Goal: Information Seeking & Learning: Learn about a topic

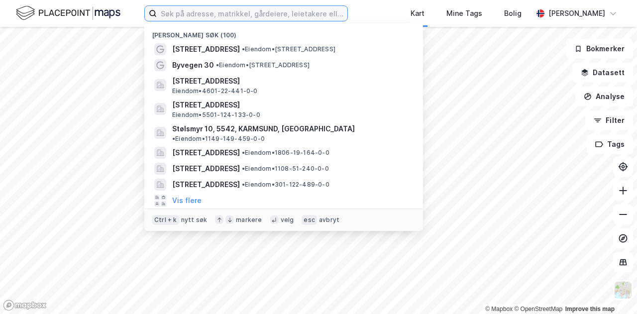
click at [232, 15] on input at bounding box center [252, 13] width 191 height 15
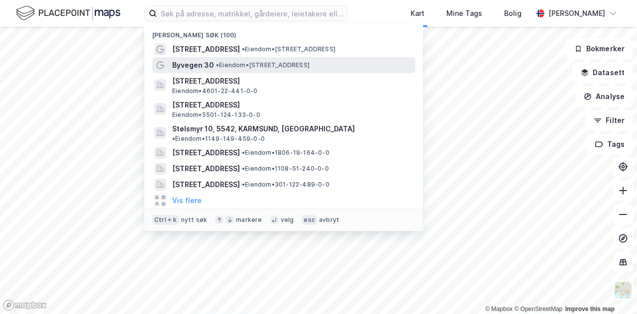
click at [207, 63] on span "Byvegen 30" at bounding box center [193, 65] width 42 height 12
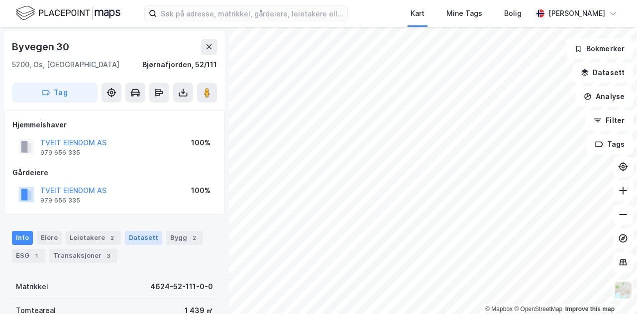
drag, startPoint x: 227, startPoint y: 161, endPoint x: 153, endPoint y: 241, distance: 109.5
click at [153, 241] on div "Datasett" at bounding box center [143, 238] width 37 height 14
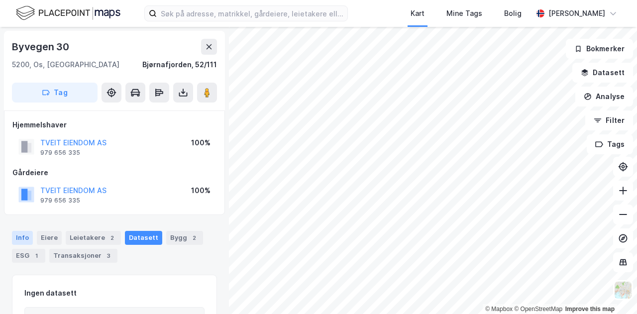
click at [26, 236] on div "Info" at bounding box center [22, 238] width 21 height 14
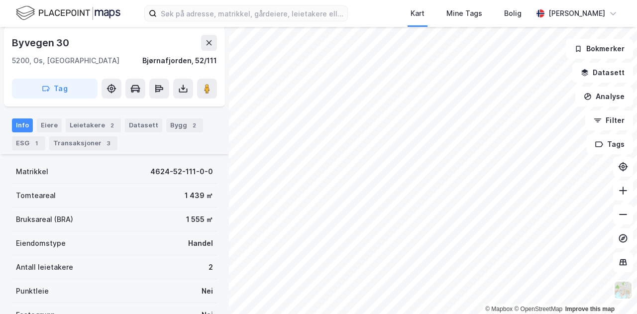
scroll to position [76, 0]
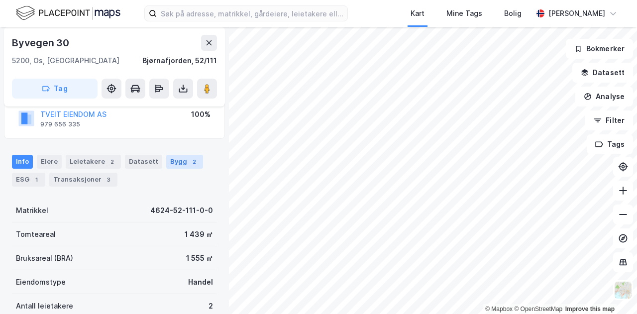
click at [175, 163] on div "Bygg 2" at bounding box center [184, 162] width 37 height 14
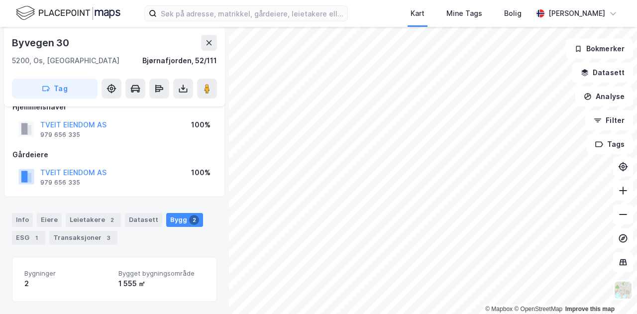
scroll to position [17, 0]
click at [55, 217] on div "Eiere" at bounding box center [49, 221] width 25 height 14
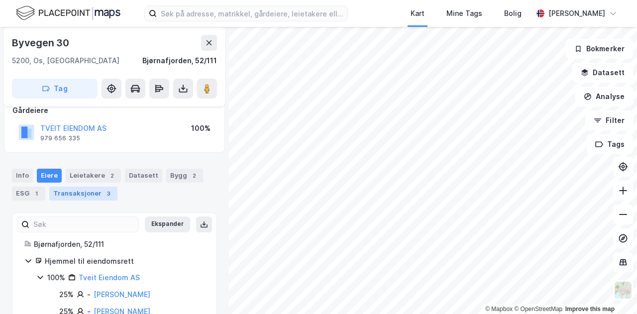
scroll to position [61, 0]
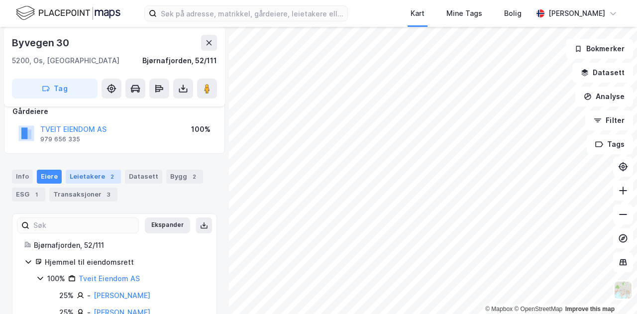
click at [93, 170] on div "Leietakere 2" at bounding box center [93, 177] width 55 height 14
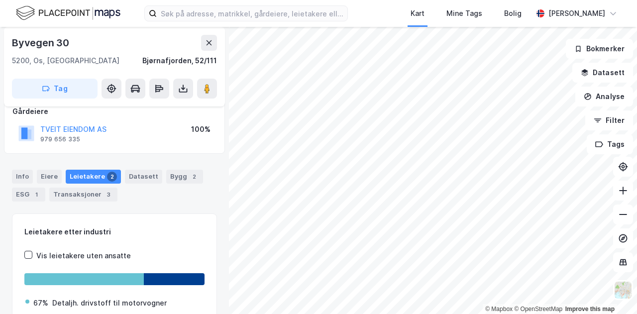
click at [25, 168] on div "Info [PERSON_NAME] 2 Datasett Bygg 2 ESG 1 Transaksjoner 3" at bounding box center [114, 182] width 229 height 48
click at [26, 178] on div "Info" at bounding box center [22, 177] width 21 height 14
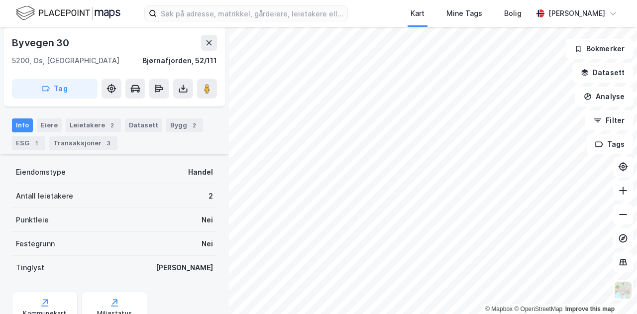
scroll to position [187, 0]
click at [605, 71] on button "Datasett" at bounding box center [602, 73] width 61 height 20
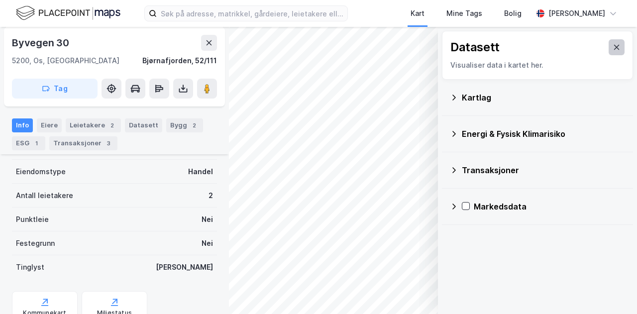
click at [614, 50] on button at bounding box center [617, 47] width 16 height 16
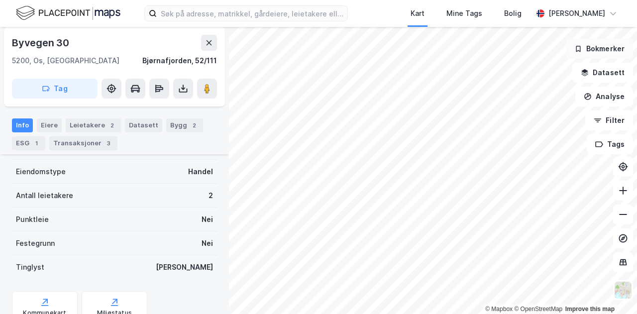
click at [614, 51] on button "Bokmerker" at bounding box center [599, 49] width 67 height 20
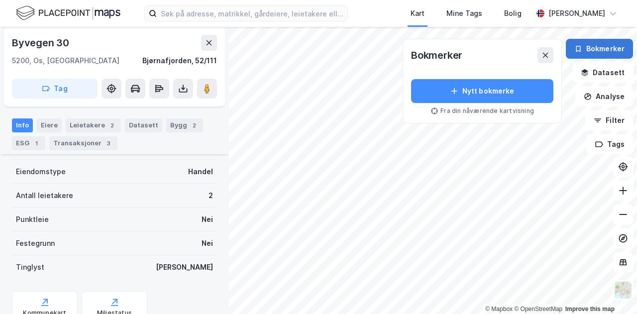
click at [614, 51] on button "Bokmerker" at bounding box center [599, 49] width 67 height 20
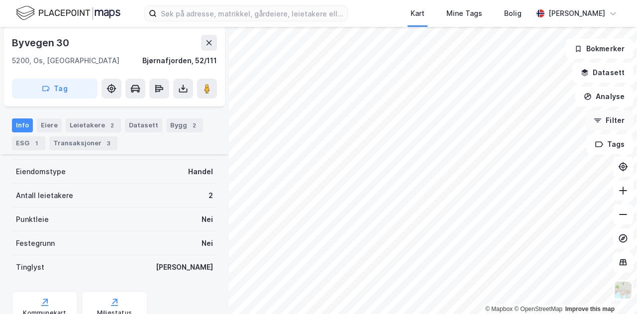
click at [608, 119] on button "Filter" at bounding box center [609, 120] width 48 height 20
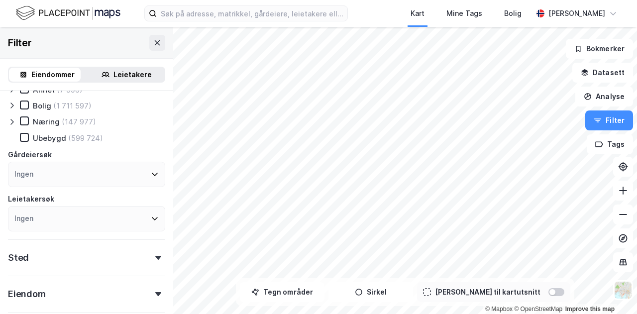
scroll to position [12, 0]
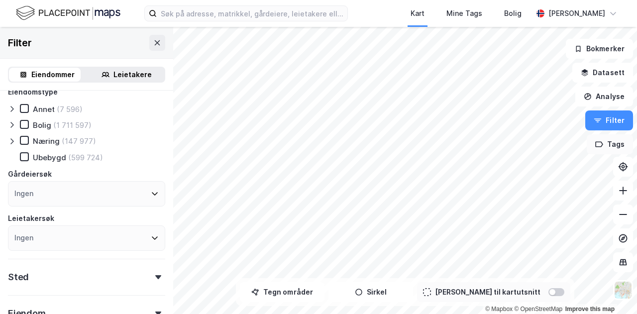
click at [604, 149] on button "Tags" at bounding box center [610, 144] width 46 height 20
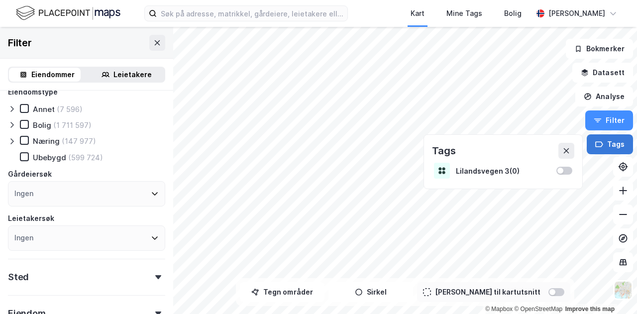
click at [600, 148] on icon "button" at bounding box center [599, 144] width 8 height 8
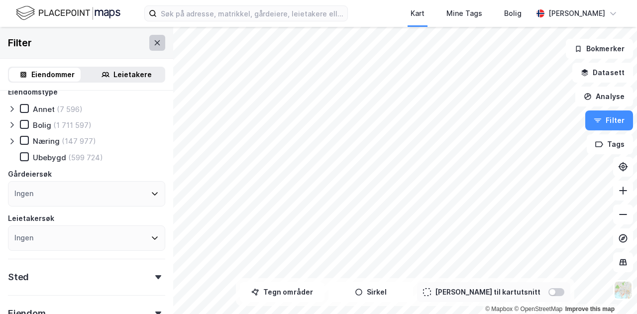
click at [153, 46] on icon at bounding box center [157, 43] width 8 height 8
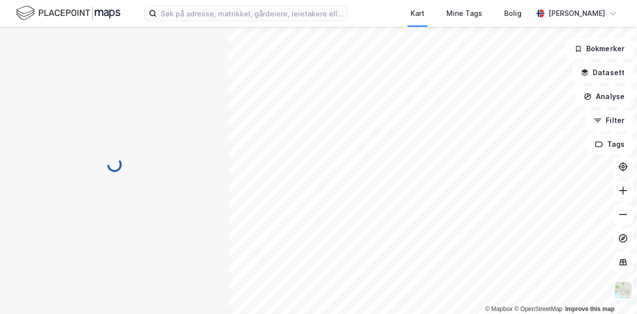
scroll to position [187, 0]
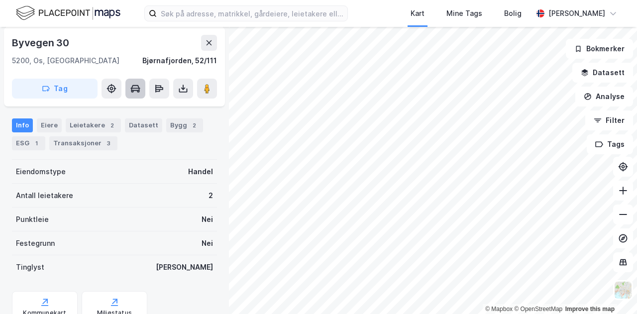
click at [132, 92] on icon at bounding box center [132, 91] width 2 height 2
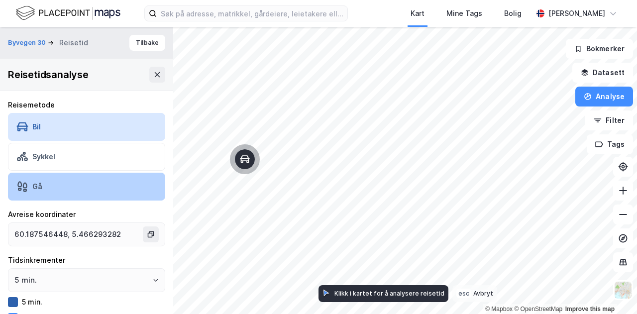
click at [93, 191] on div "Gå" at bounding box center [86, 187] width 157 height 28
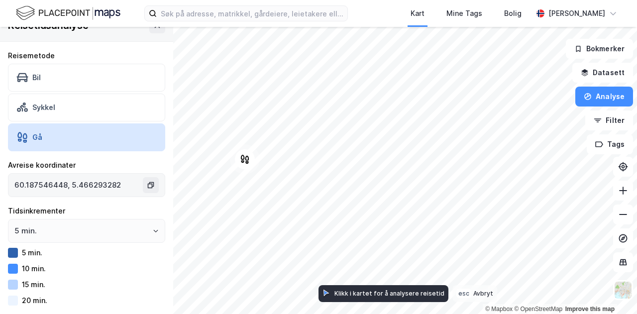
scroll to position [0, 0]
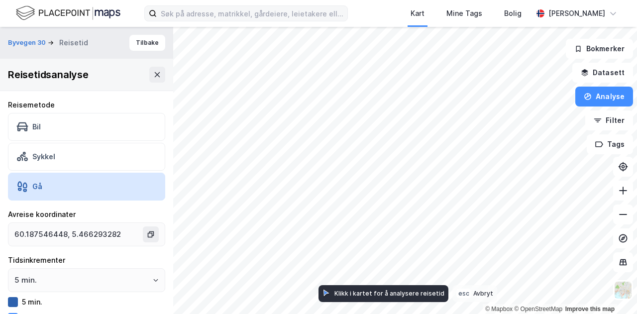
type input "60.18838113385402, 5.466179327968803"
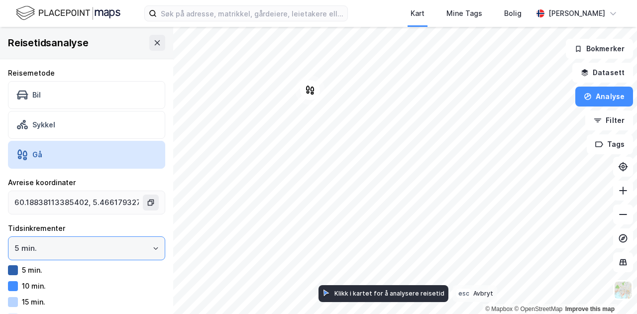
click at [107, 251] on input "5 min." at bounding box center [86, 248] width 156 height 23
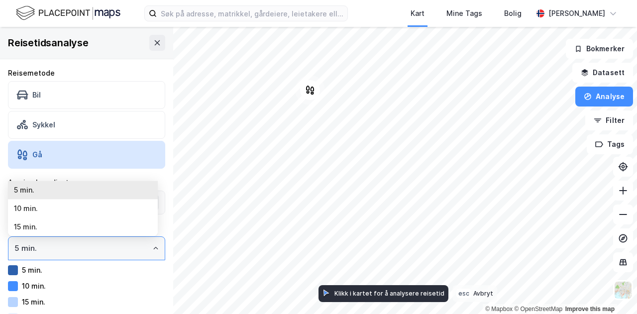
scroll to position [17, 0]
